Goal: Task Accomplishment & Management: Manage account settings

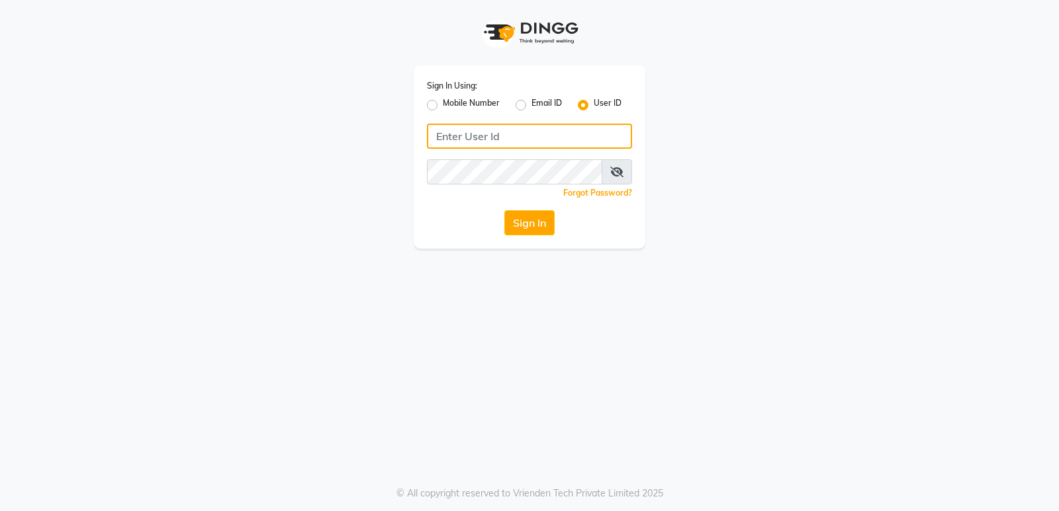
type input "stylishcut"
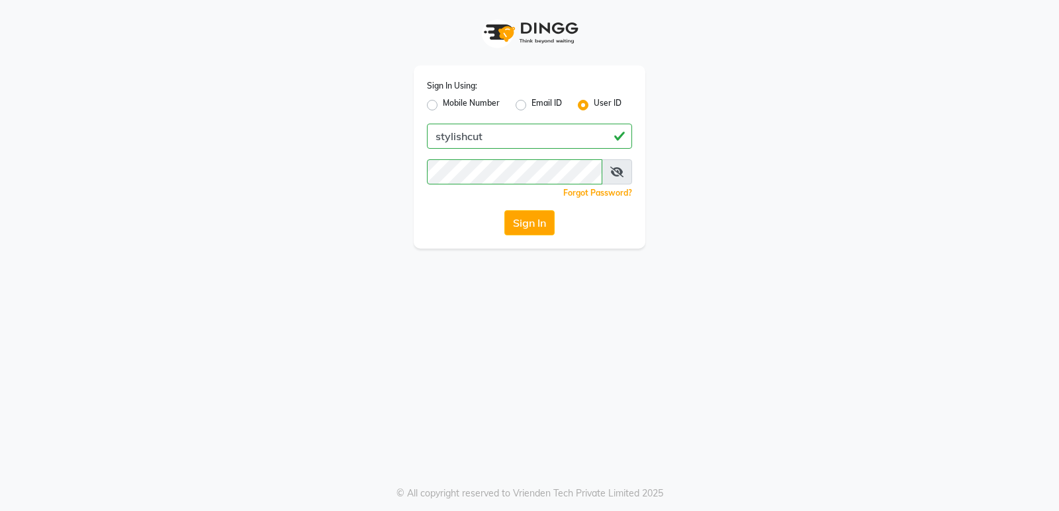
click at [515, 230] on button "Sign In" at bounding box center [529, 222] width 50 height 25
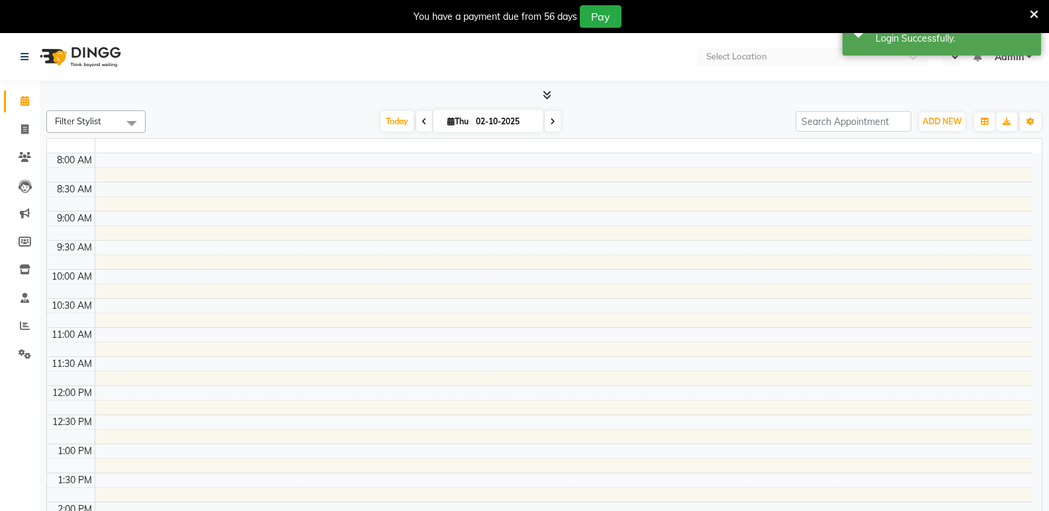
select select "en"
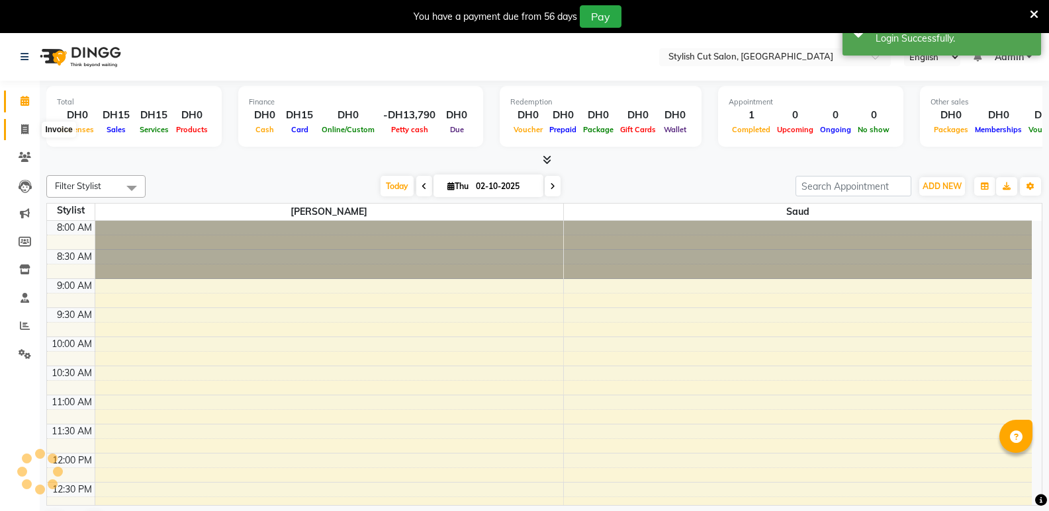
click at [26, 130] on icon at bounding box center [24, 129] width 7 height 10
select select "service"
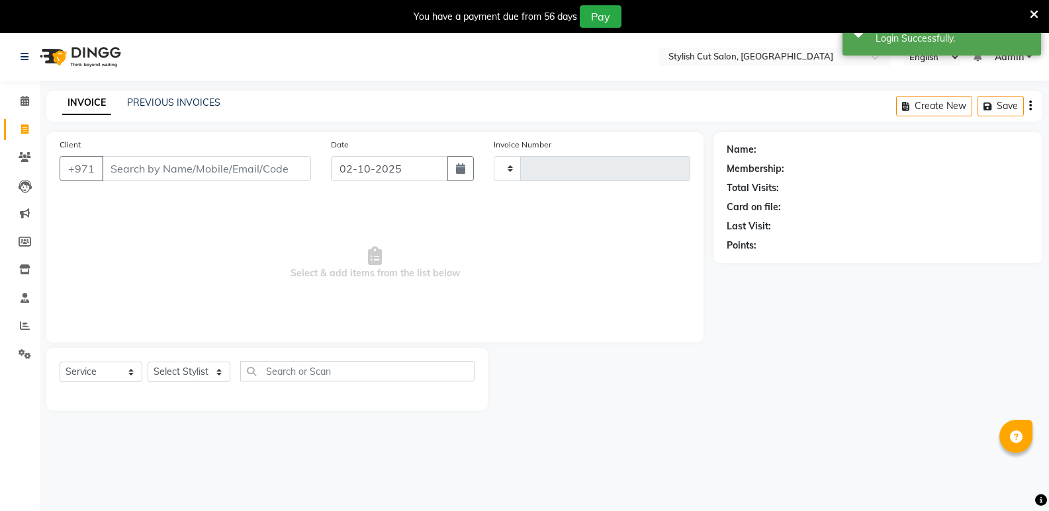
type input "0755"
select select "8604"
click at [182, 174] on input "Client" at bounding box center [206, 168] width 209 height 25
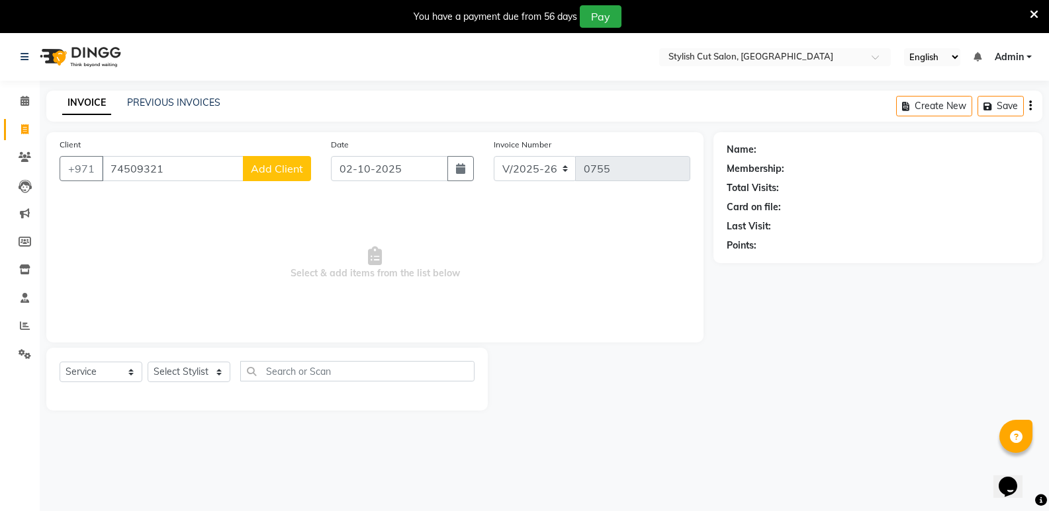
type input "74509321"
click at [273, 171] on span "Add Client" at bounding box center [277, 168] width 52 height 13
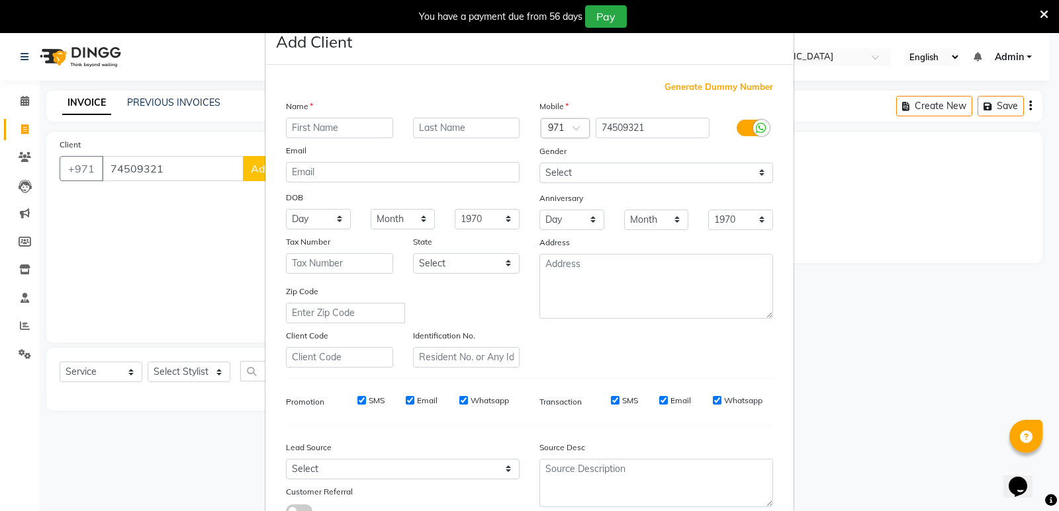
click at [312, 129] on input "text" at bounding box center [339, 128] width 107 height 21
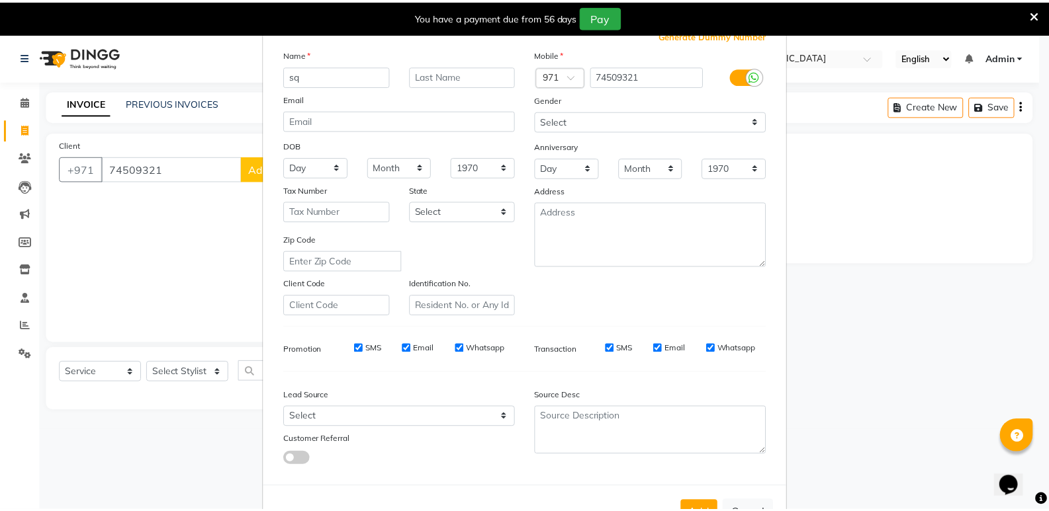
scroll to position [99, 0]
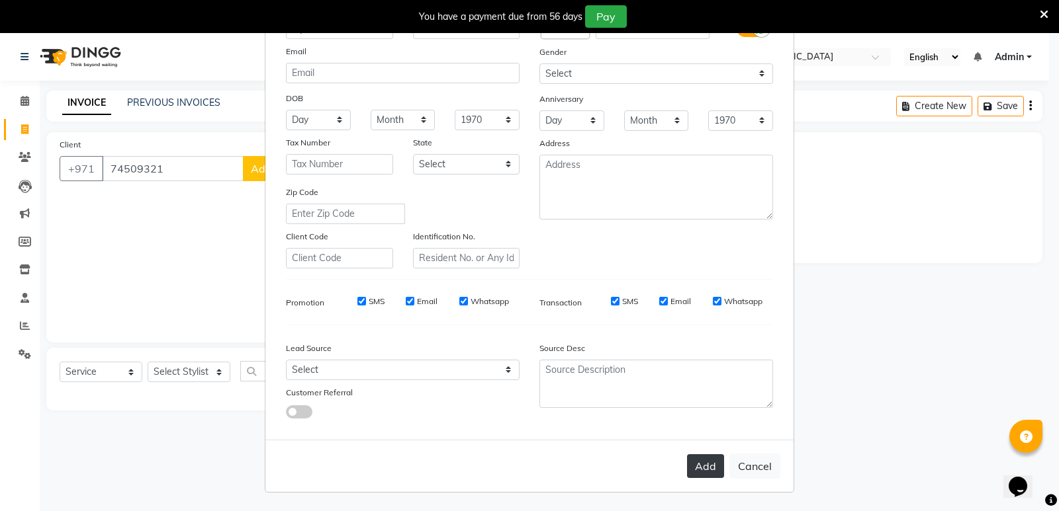
type input "sq"
click at [702, 461] on button "Add" at bounding box center [705, 467] width 37 height 24
select select
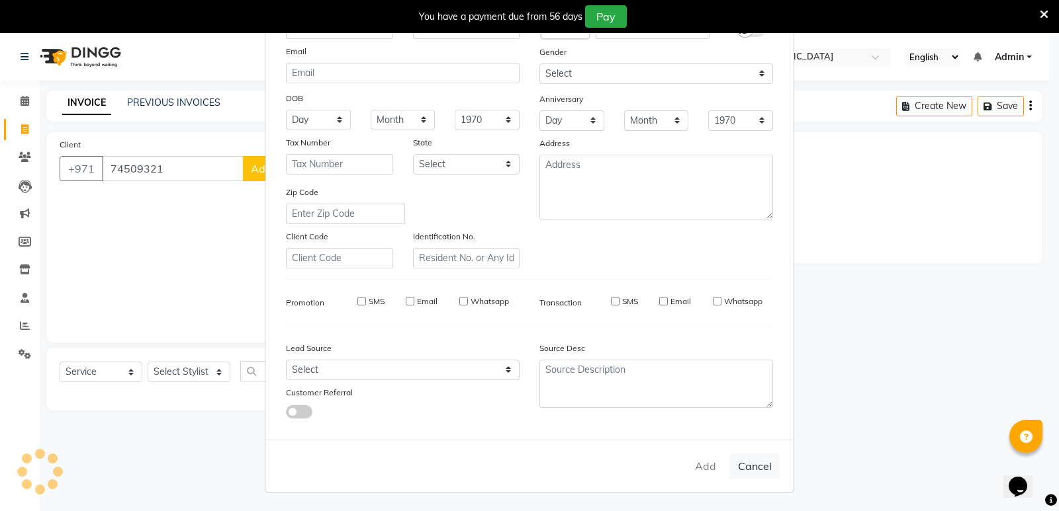
select select
checkbox input "false"
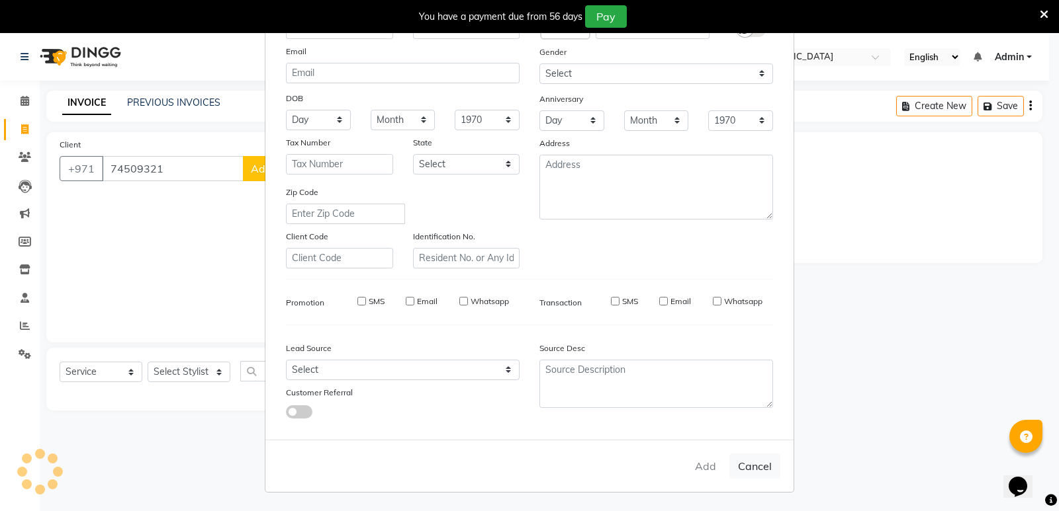
checkbox input "false"
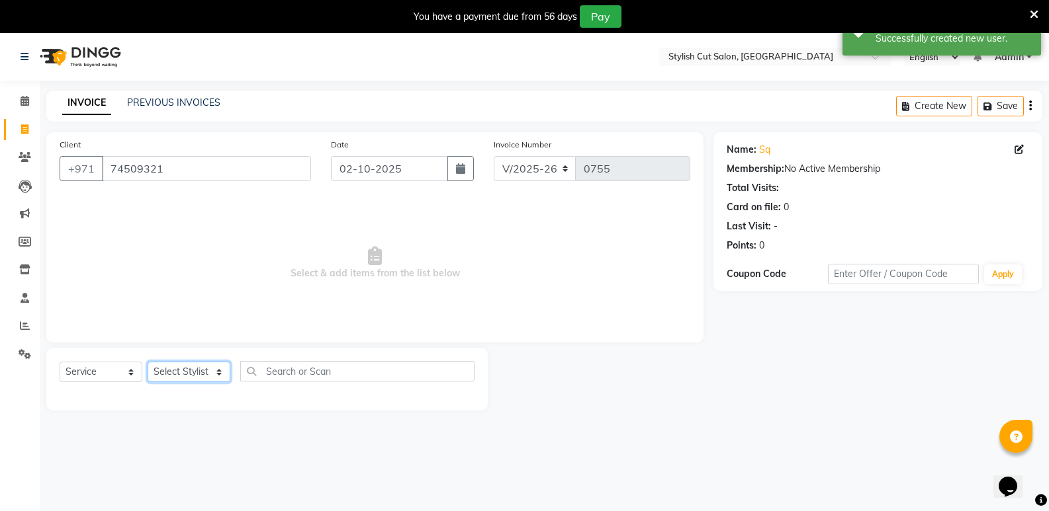
click at [220, 371] on select "Select Stylist Saud [PERSON_NAME]" at bounding box center [189, 372] width 83 height 21
select select "85849"
click at [148, 362] on select "Select Stylist Saud [PERSON_NAME]" at bounding box center [189, 372] width 83 height 21
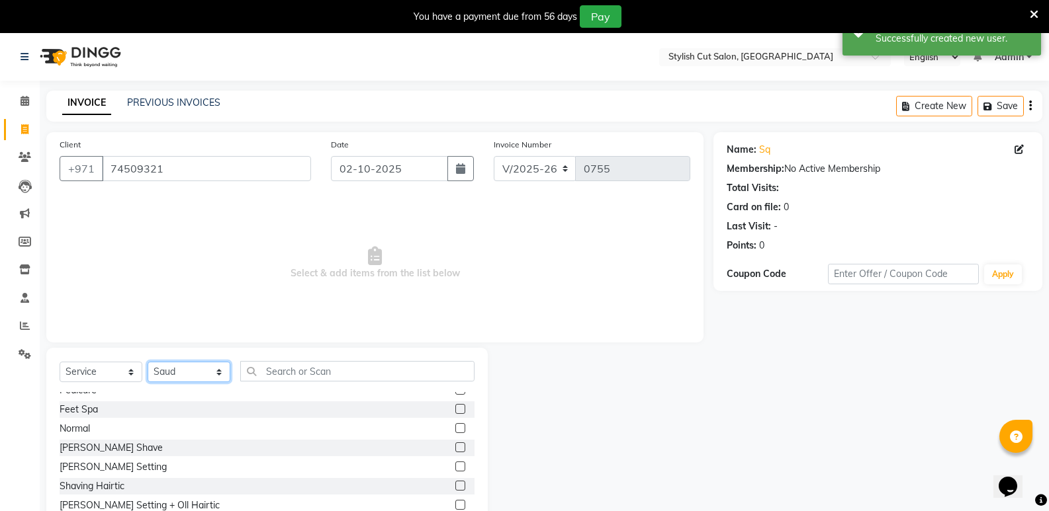
scroll to position [860, 0]
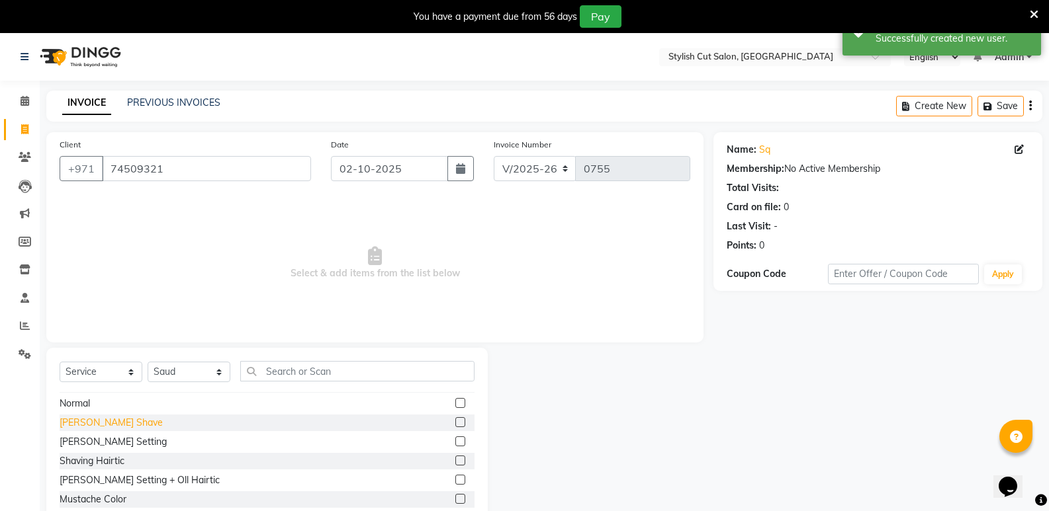
click at [93, 424] on div "[PERSON_NAME] Shave" at bounding box center [111, 423] width 103 height 14
checkbox input "false"
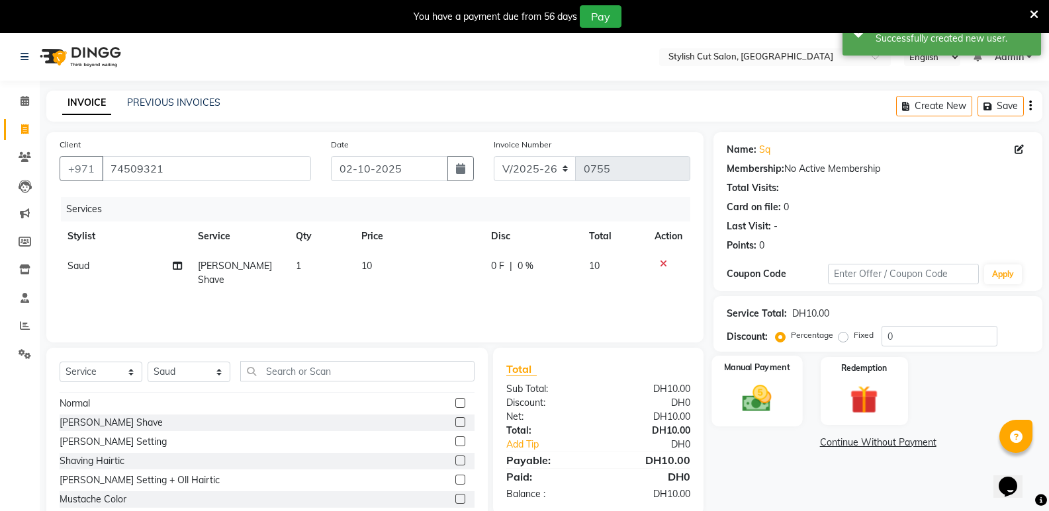
click at [751, 410] on img at bounding box center [756, 399] width 47 height 34
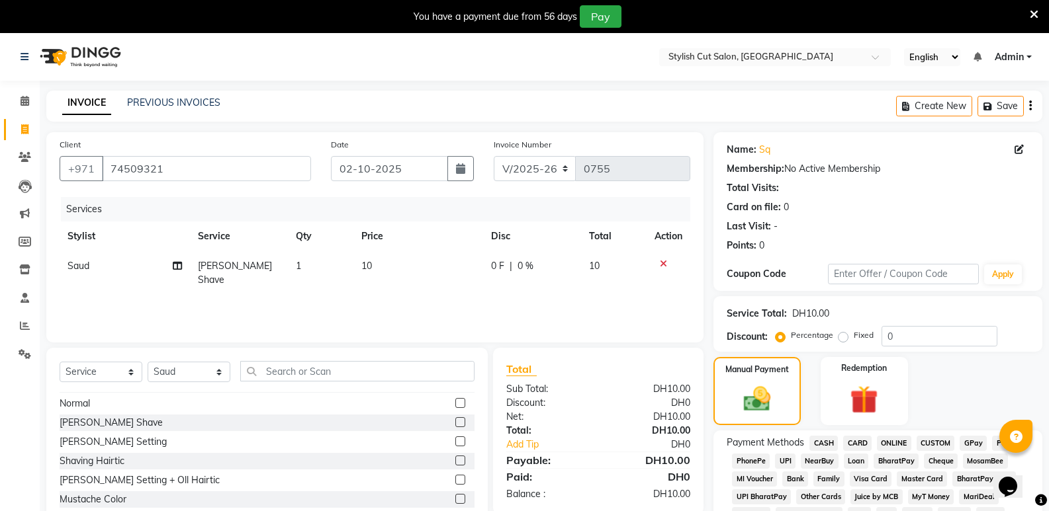
click at [862, 442] on span "CARD" at bounding box center [857, 443] width 28 height 15
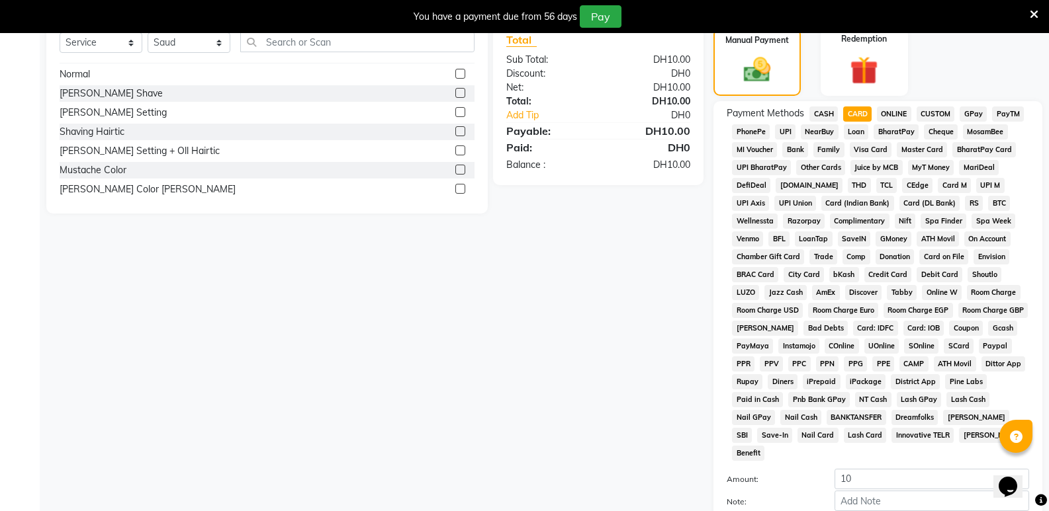
scroll to position [397, 0]
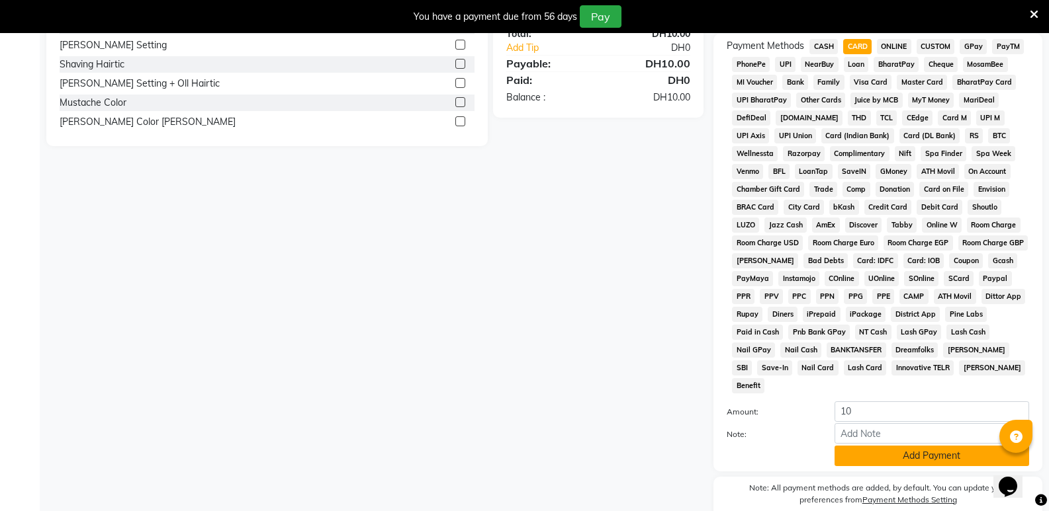
click at [887, 446] on button "Add Payment" at bounding box center [931, 456] width 195 height 21
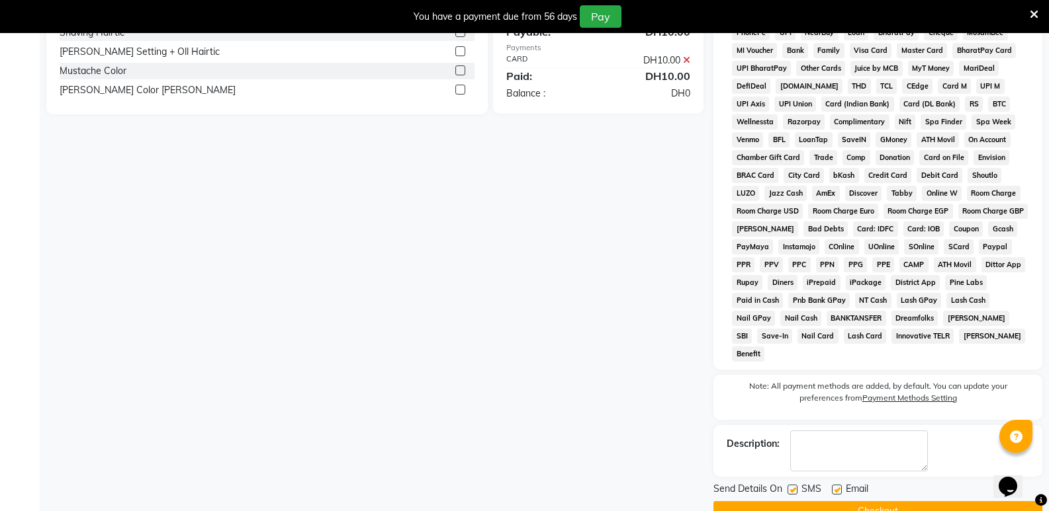
scroll to position [441, 0]
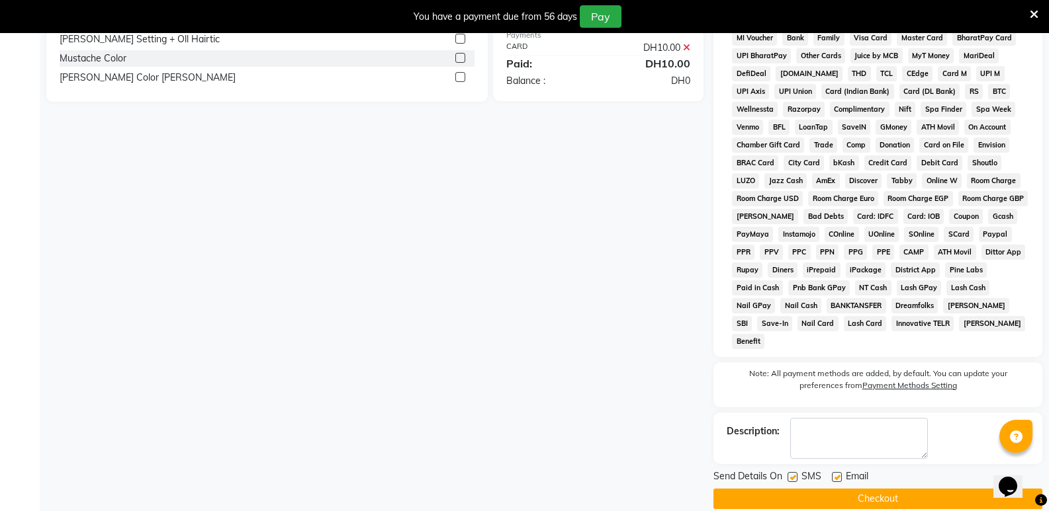
click at [871, 489] on button "Checkout" at bounding box center [877, 499] width 329 height 21
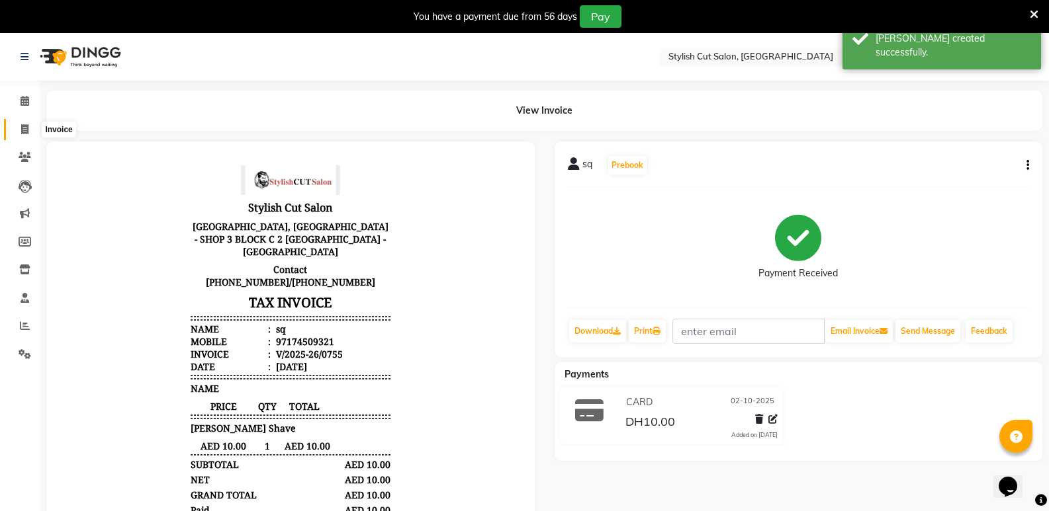
click at [26, 124] on icon at bounding box center [24, 129] width 7 height 10
select select "service"
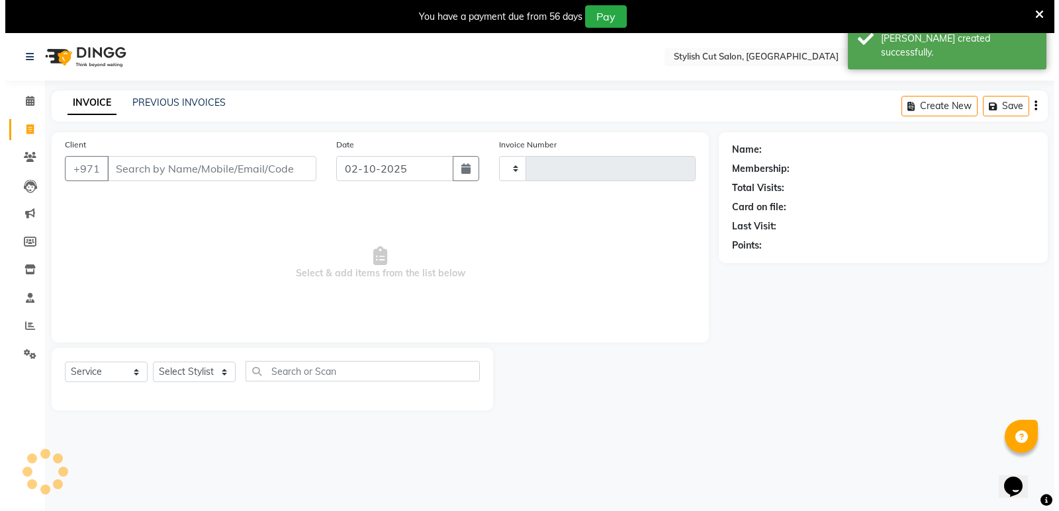
scroll to position [33, 0]
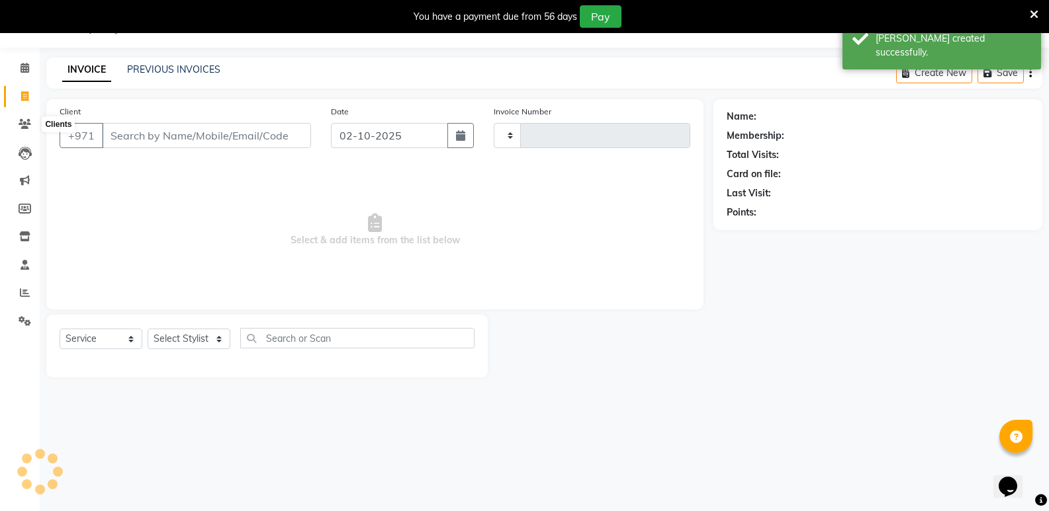
type input "0756"
select select "8604"
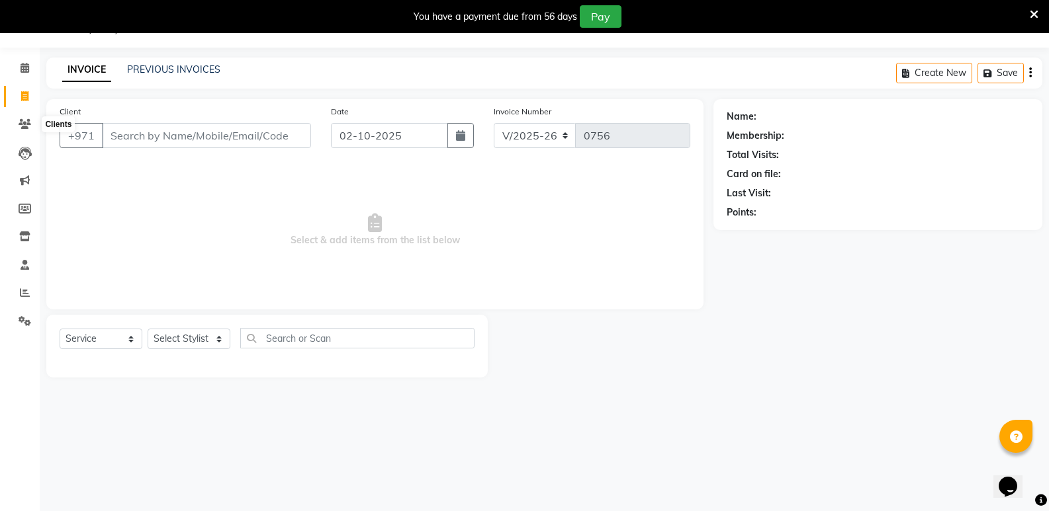
drag, startPoint x: 26, startPoint y: 124, endPoint x: 437, endPoint y: 267, distance: 434.2
click at [437, 267] on span "Select & add items from the list below" at bounding box center [375, 230] width 631 height 132
click at [222, 338] on select "Select Stylist Saud [PERSON_NAME]" at bounding box center [189, 339] width 83 height 21
click at [201, 136] on input "Client" at bounding box center [206, 135] width 209 height 25
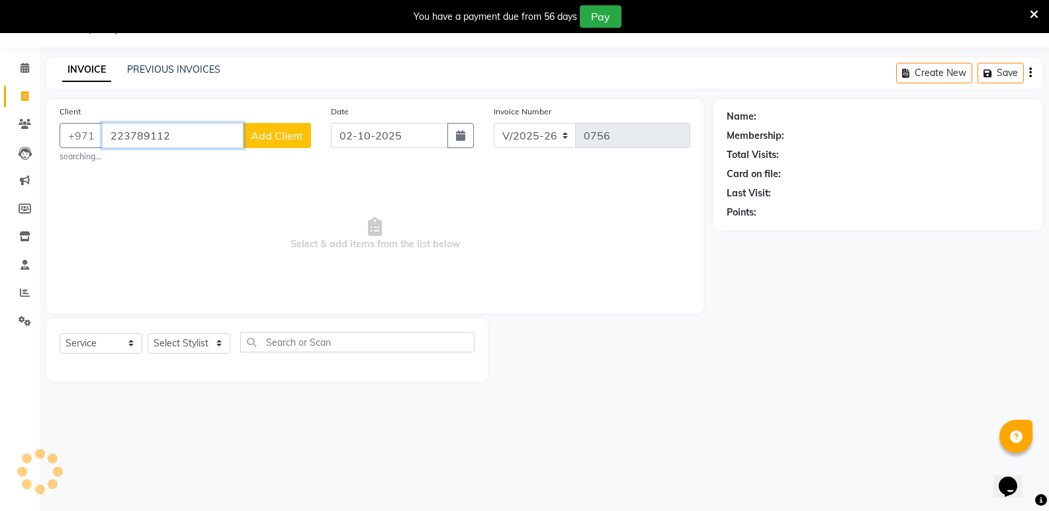
type input "223789112"
click at [292, 132] on span "Add Client" at bounding box center [277, 135] width 52 height 13
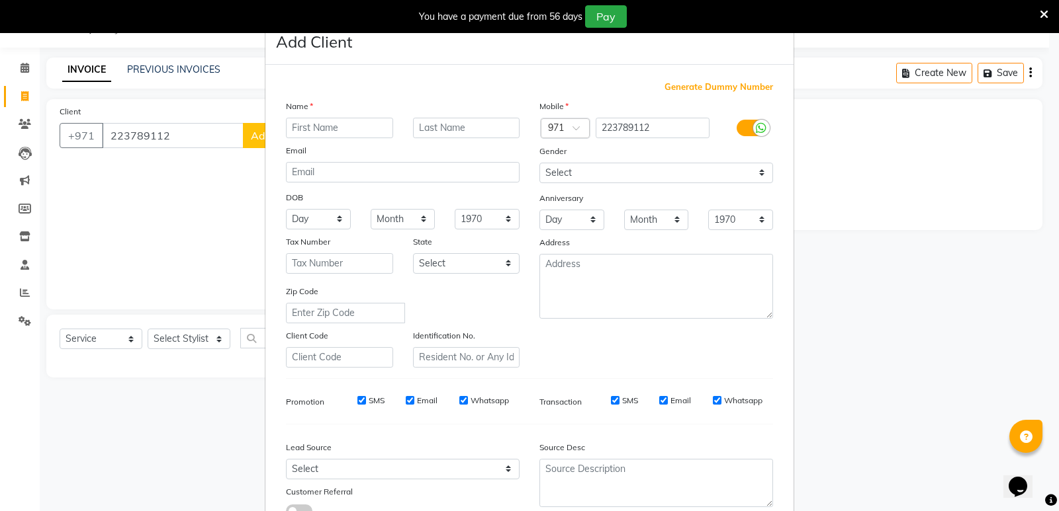
click at [319, 130] on input "text" at bounding box center [339, 128] width 107 height 21
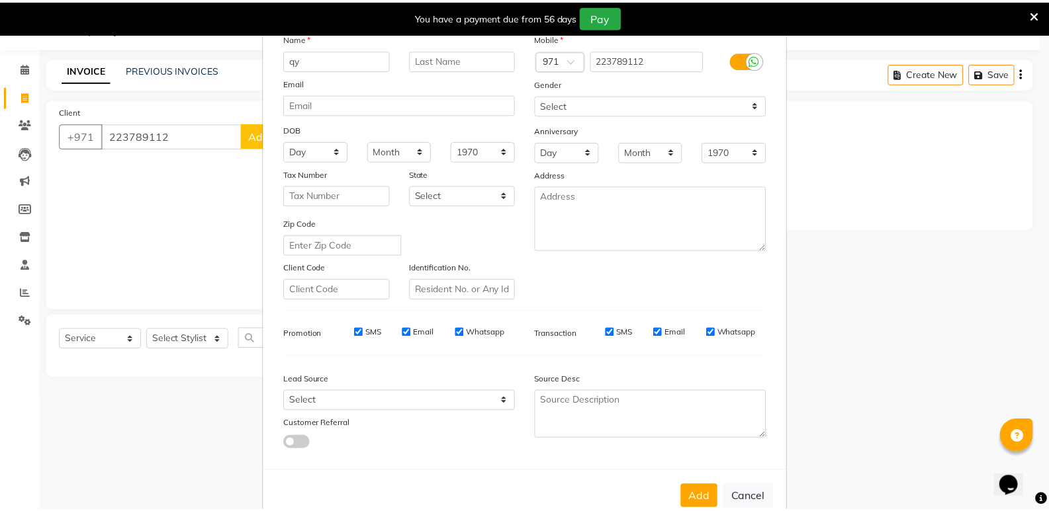
scroll to position [99, 0]
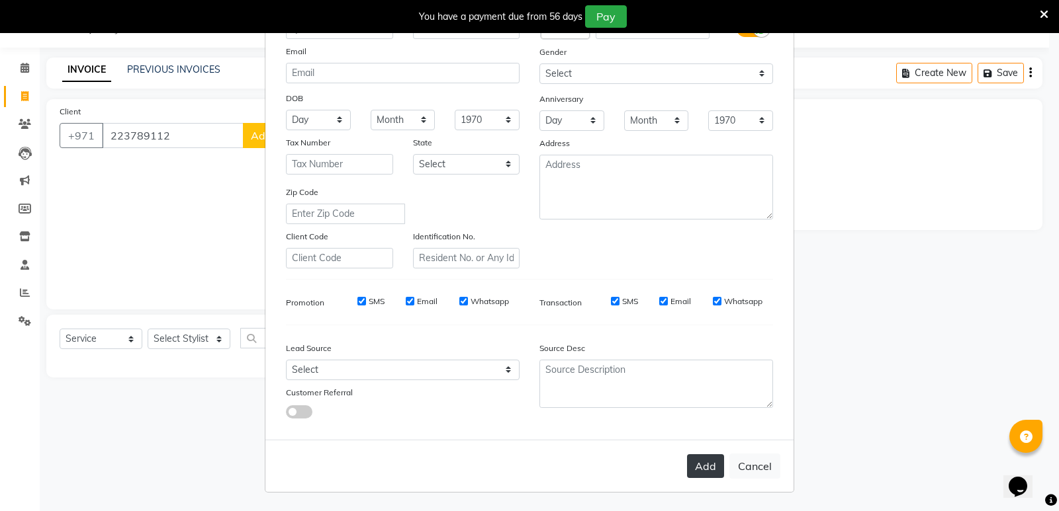
type input "qy"
click at [689, 465] on button "Add" at bounding box center [705, 467] width 37 height 24
select select
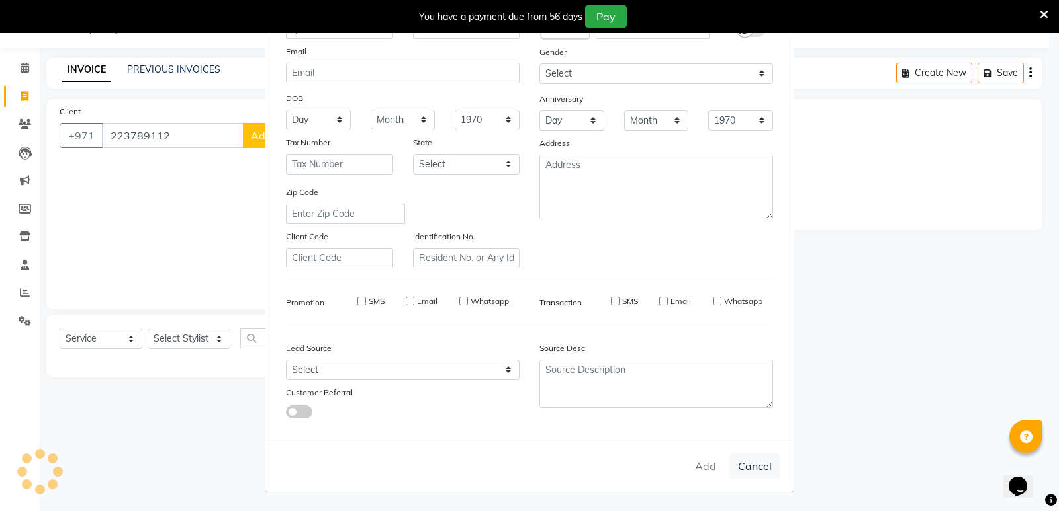
select select
checkbox input "false"
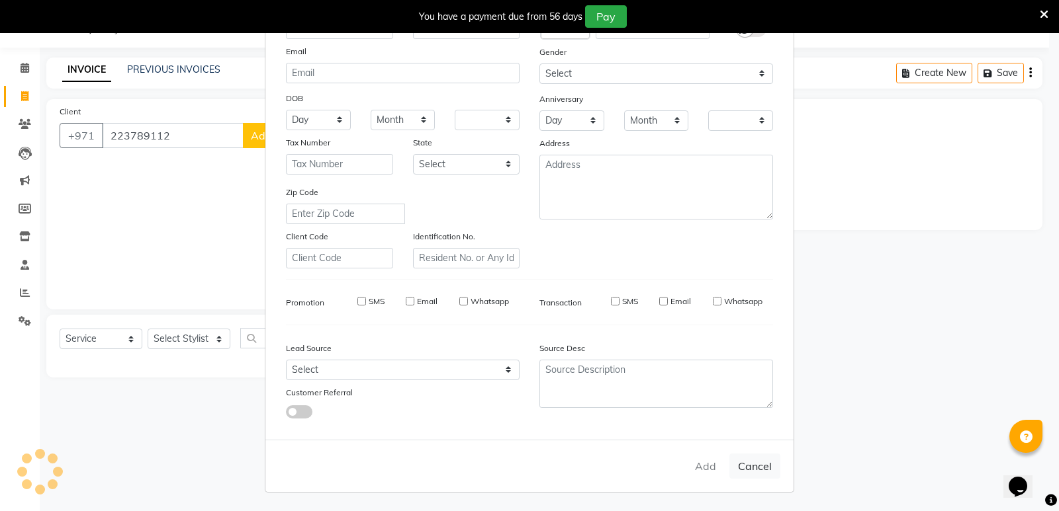
checkbox input "false"
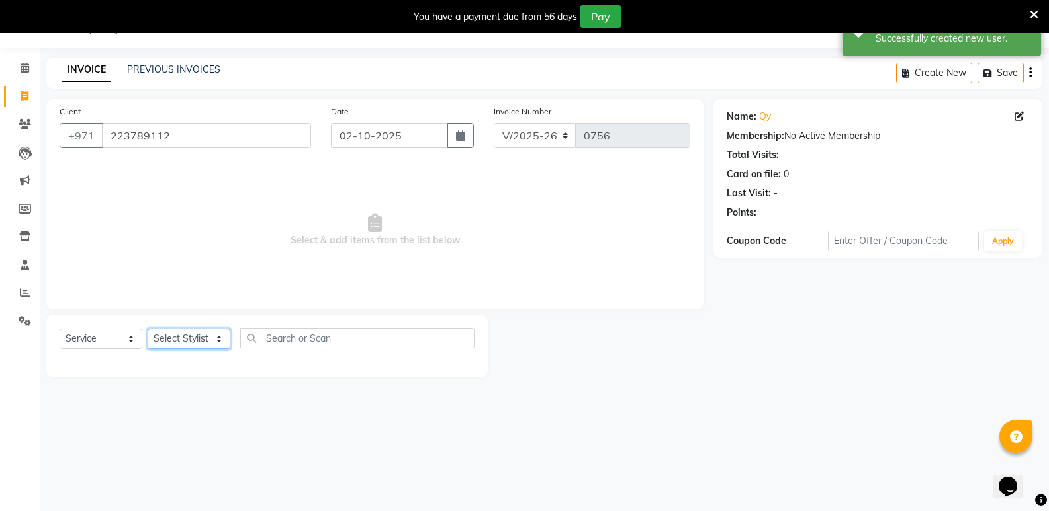
click at [219, 337] on select "Select Stylist Saud [PERSON_NAME]" at bounding box center [189, 339] width 83 height 21
select select "85848"
click at [148, 329] on select "Select Stylist Saud [PERSON_NAME]" at bounding box center [189, 339] width 83 height 21
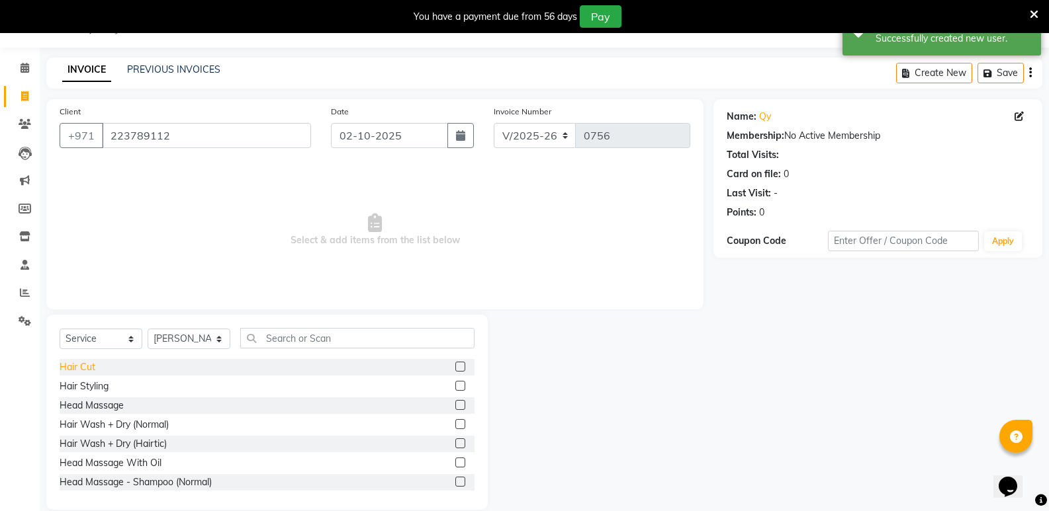
click at [75, 367] on div "Hair Cut" at bounding box center [78, 368] width 36 height 14
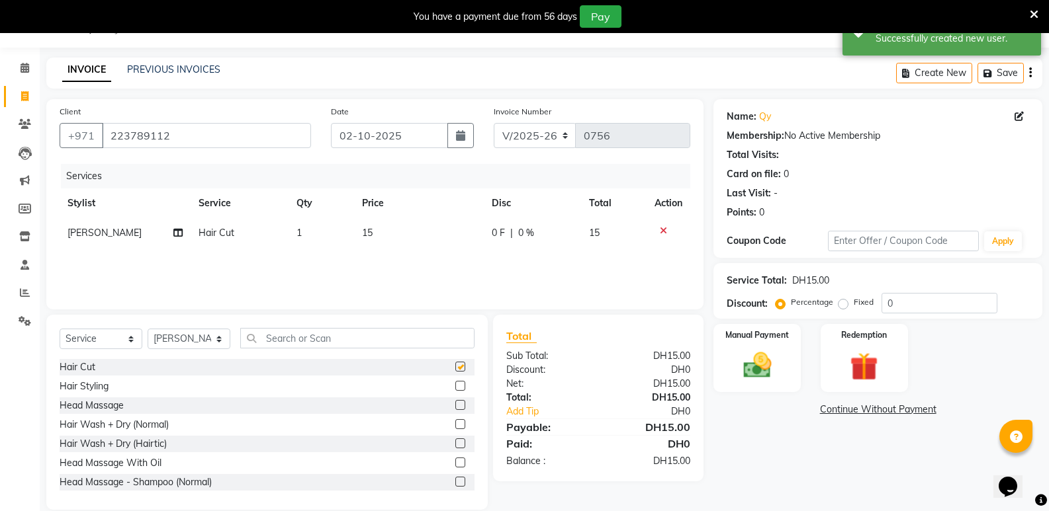
checkbox input "false"
click at [748, 380] on img at bounding box center [756, 366] width 47 height 34
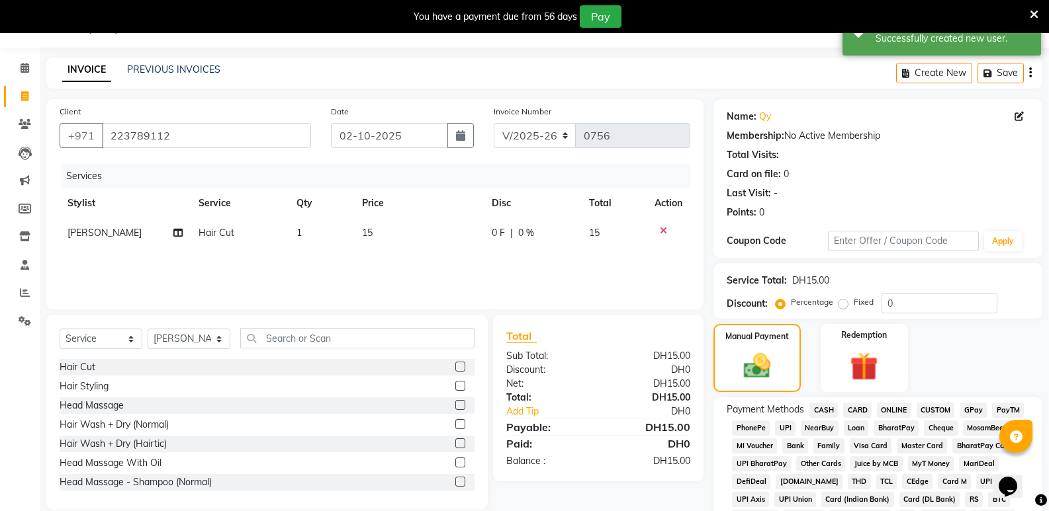
click at [821, 408] on span "CASH" at bounding box center [823, 410] width 28 height 15
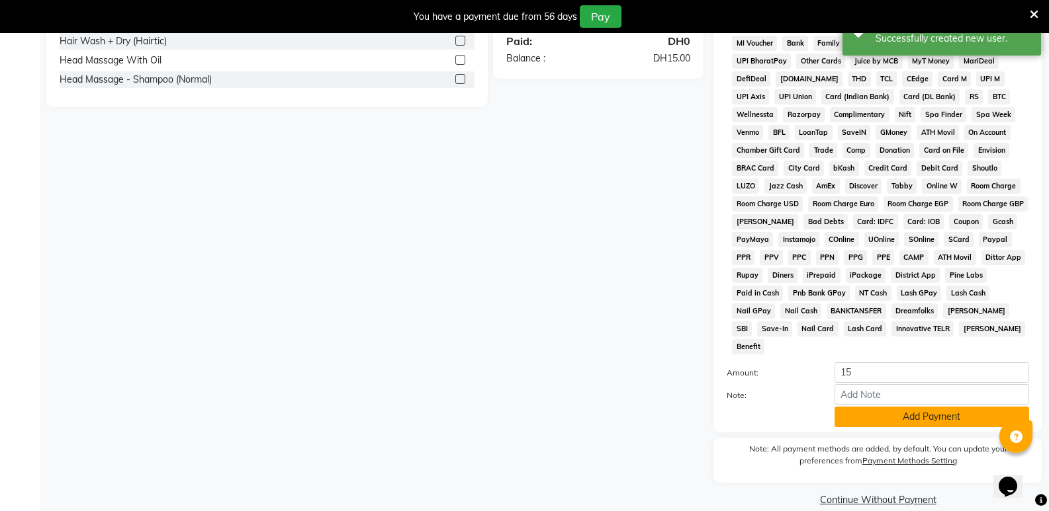
scroll to position [437, 0]
click at [842, 406] on button "Add Payment" at bounding box center [931, 416] width 195 height 21
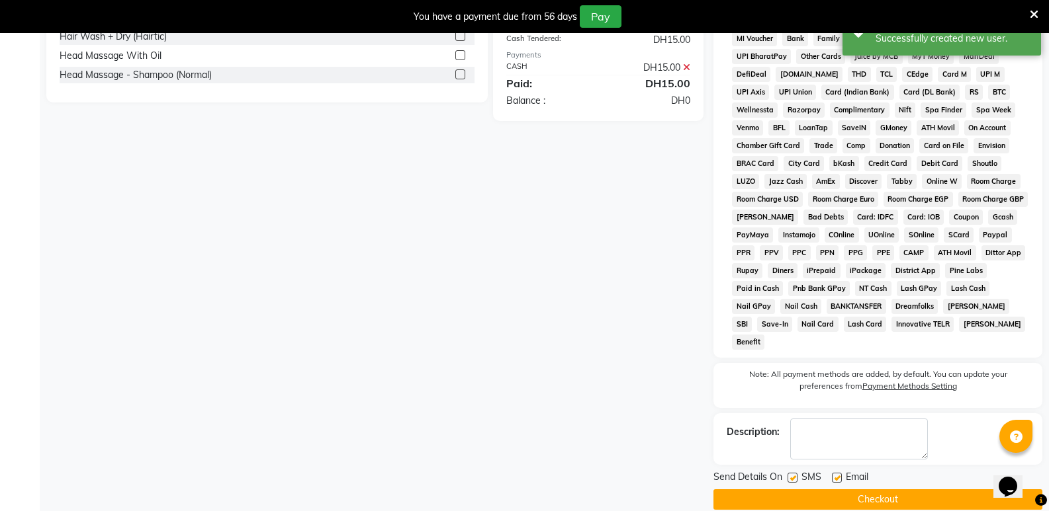
scroll to position [441, 0]
click at [834, 489] on button "Checkout" at bounding box center [877, 499] width 329 height 21
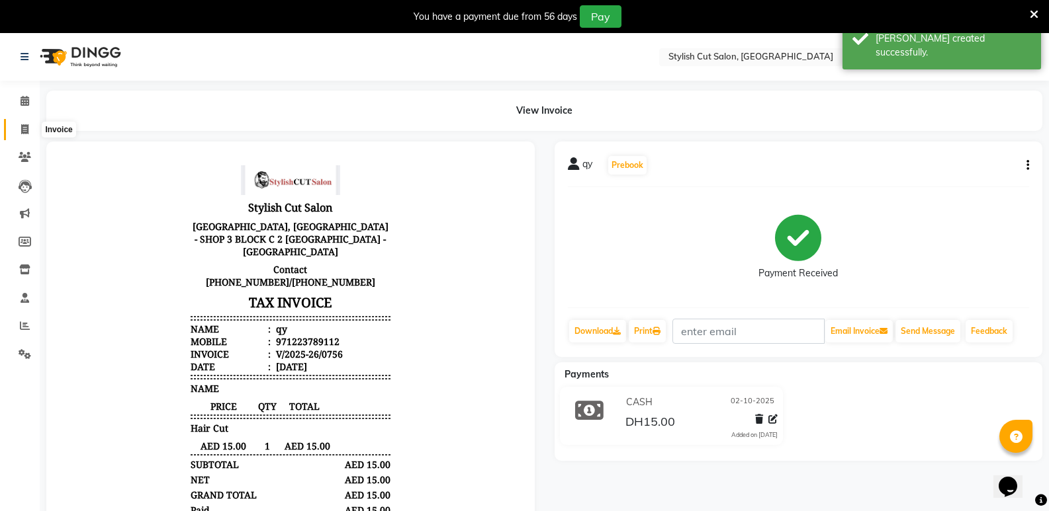
click at [27, 122] on span at bounding box center [24, 129] width 23 height 15
select select "service"
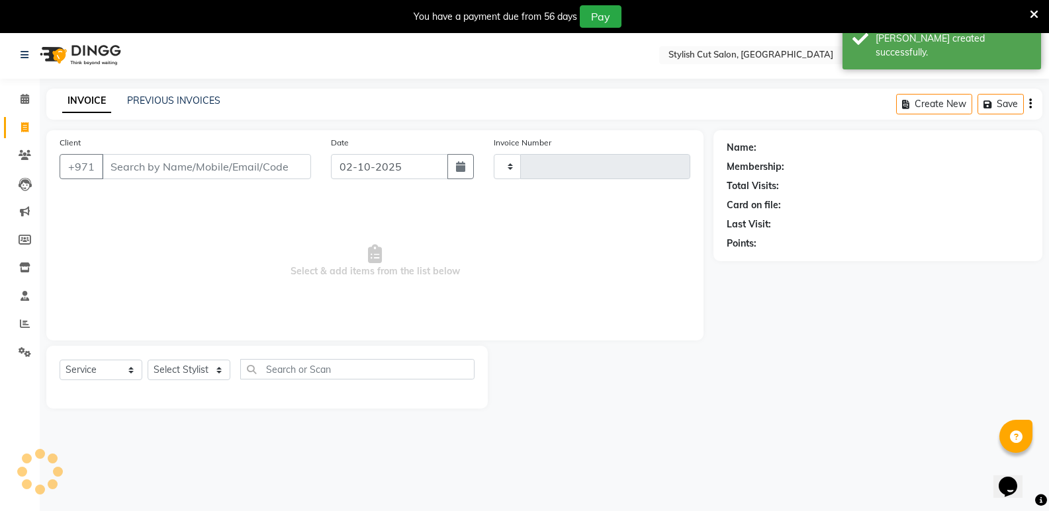
scroll to position [33, 0]
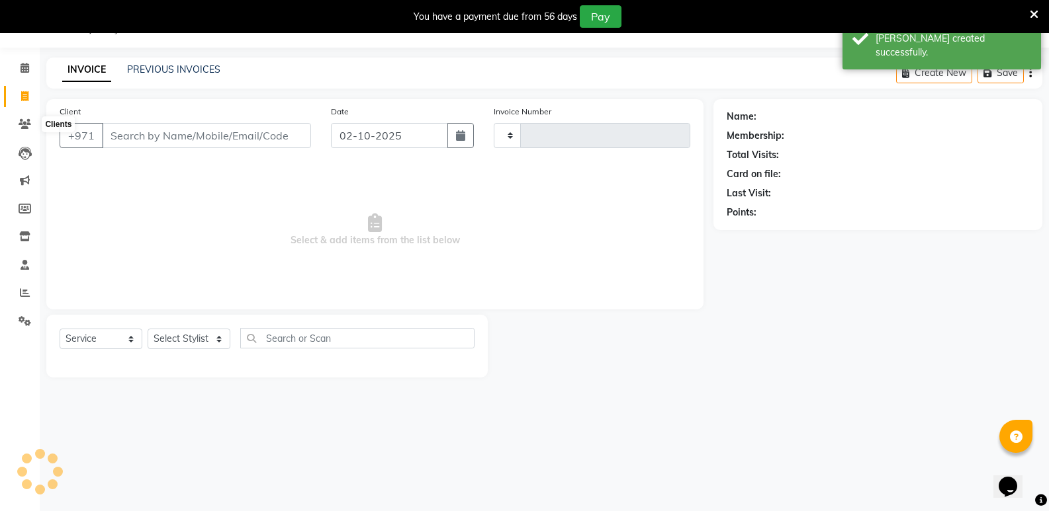
type input "0757"
select select "8604"
